Goal: Find specific page/section: Find specific page/section

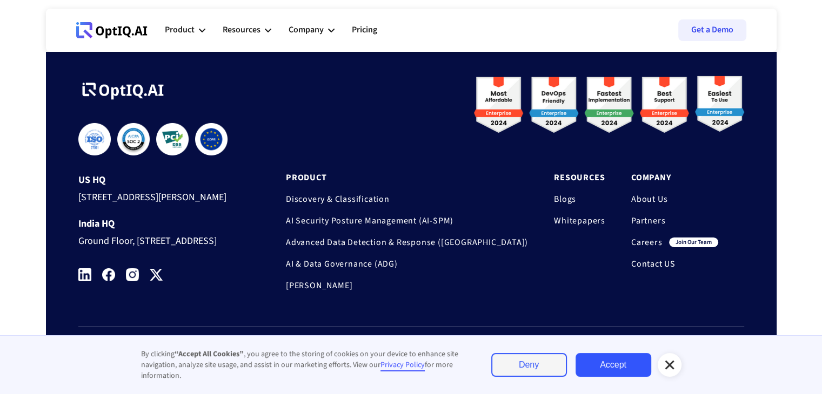
scroll to position [3653, 0]
click at [648, 216] on link "Partners" at bounding box center [674, 221] width 87 height 11
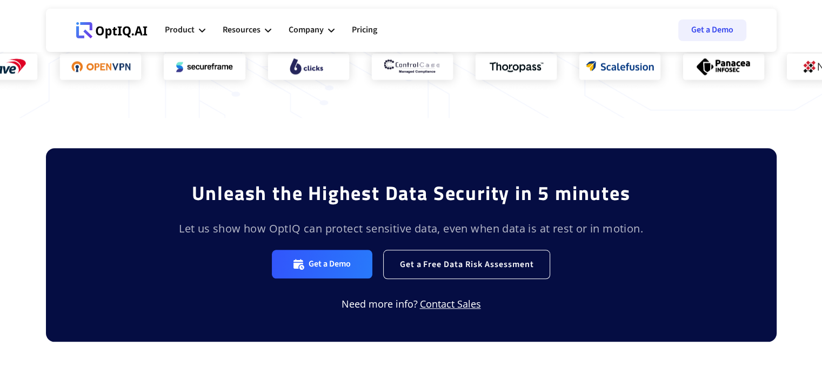
scroll to position [1438, 0]
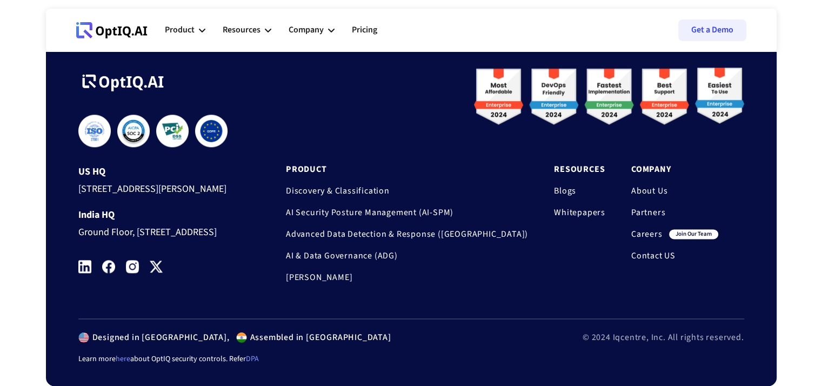
click at [659, 250] on link "Contact US" at bounding box center [674, 255] width 87 height 11
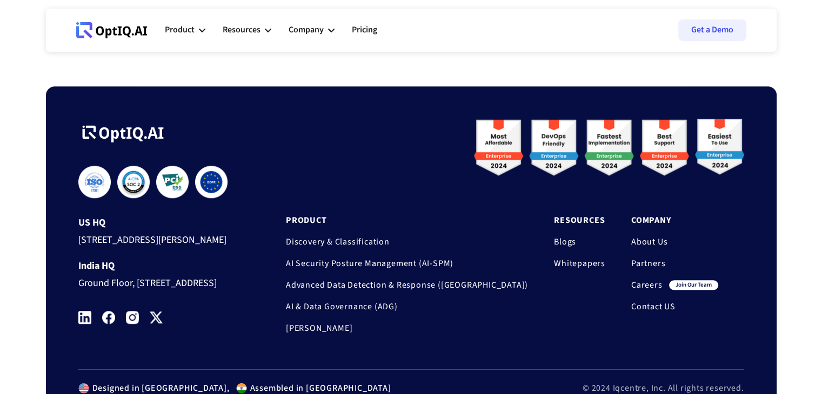
scroll to position [990, 0]
